Goal: Transaction & Acquisition: Purchase product/service

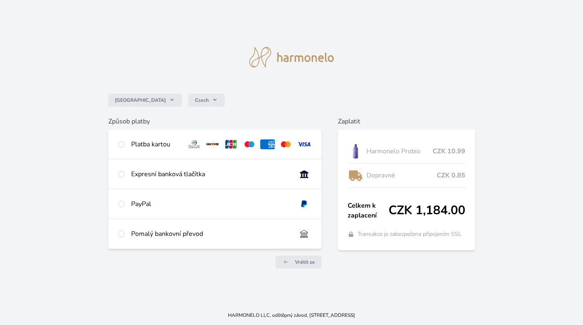
click at [120, 240] on div "Pomalý bankovní převod" at bounding box center [214, 233] width 213 height 29
radio input "true"
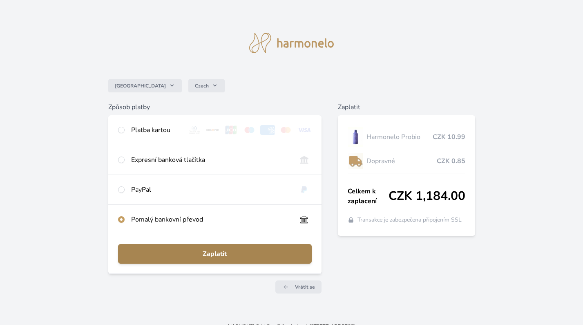
click at [138, 251] on span "Zaplatit" at bounding box center [215, 254] width 181 height 10
